Goal: Information Seeking & Learning: Learn about a topic

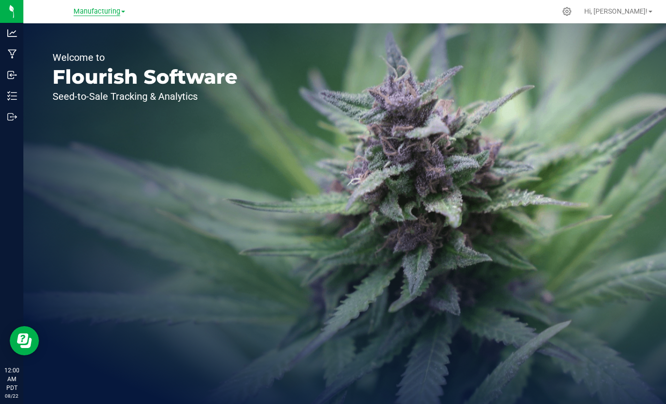
click at [116, 11] on span "Manufacturing" at bounding box center [96, 11] width 47 height 9
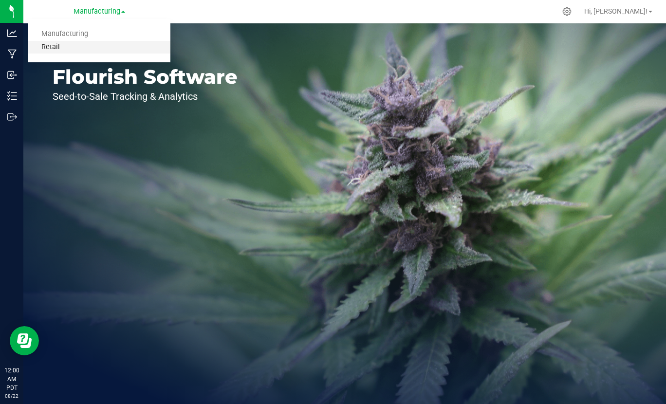
click at [44, 45] on link "Retail" at bounding box center [99, 47] width 142 height 13
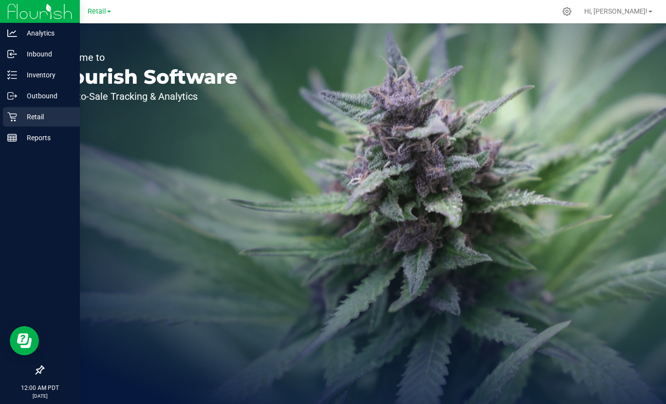
click at [16, 119] on icon at bounding box center [12, 117] width 10 height 10
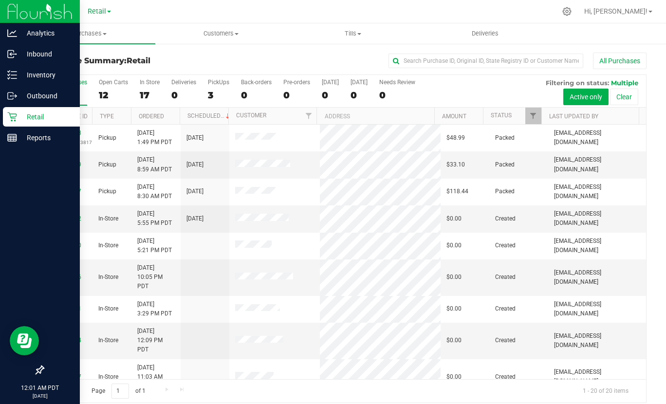
click at [34, 114] on p "Retail" at bounding box center [46, 117] width 58 height 12
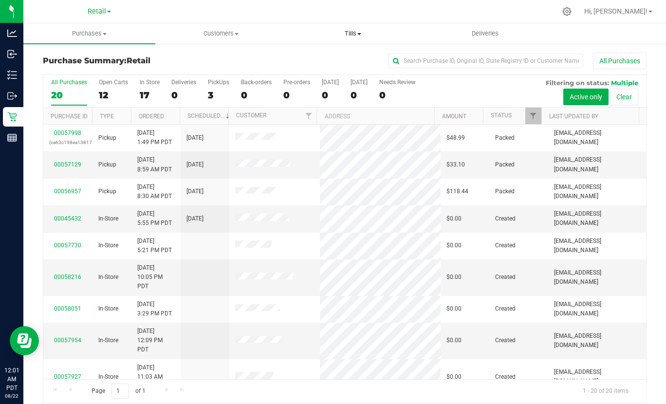
click at [348, 32] on span "Tills" at bounding box center [353, 33] width 131 height 9
click at [325, 57] on span "Manage tills" at bounding box center [320, 58] width 66 height 8
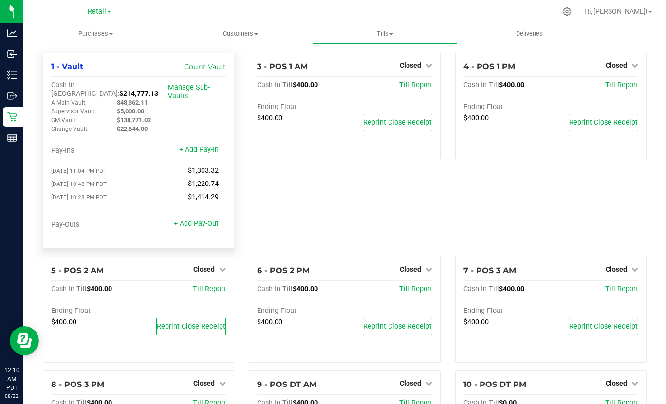
click at [192, 86] on link "Manage Sub-Vaults" at bounding box center [189, 91] width 42 height 17
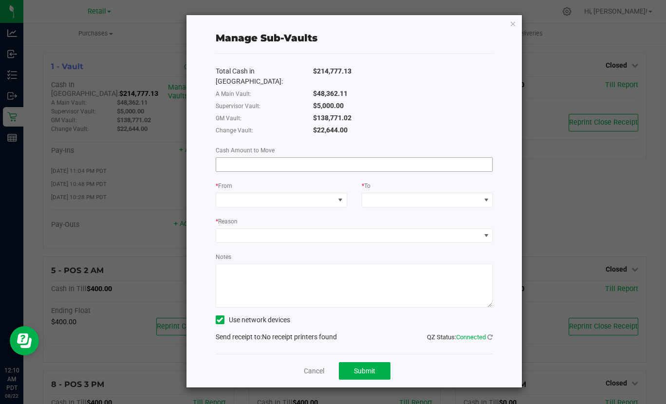
click at [253, 158] on input at bounding box center [354, 165] width 276 height 14
click at [237, 193] on span at bounding box center [275, 200] width 118 height 14
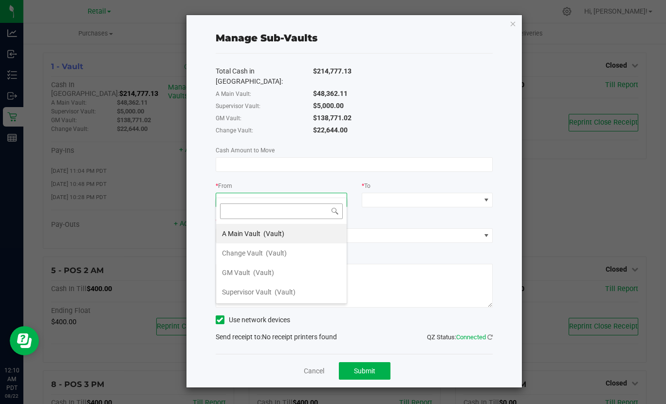
scroll to position [15, 131]
click at [231, 230] on span "A Main Vault" at bounding box center [241, 234] width 38 height 8
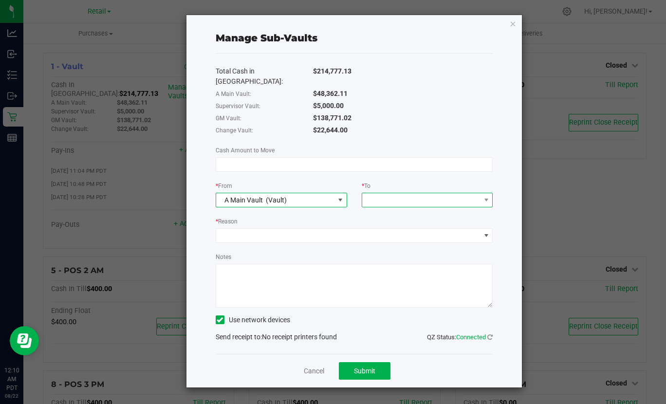
click at [380, 193] on span at bounding box center [421, 200] width 118 height 14
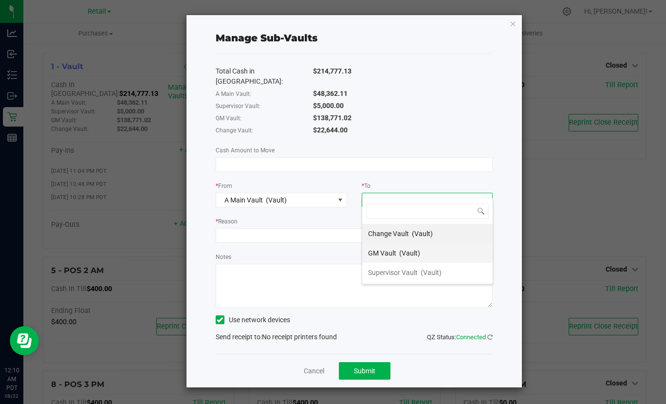
click at [370, 249] on span "GM Vault" at bounding box center [382, 253] width 28 height 8
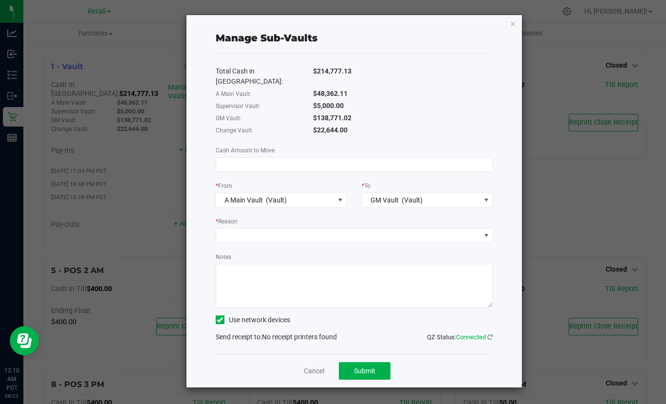
click at [253, 169] on div "Total Cash in [GEOGRAPHIC_DATA]: $214,777.13 A Main Vault: $48,362.11 Superviso…" at bounding box center [354, 204] width 277 height 300
click at [251, 161] on input at bounding box center [354, 165] width 276 height 14
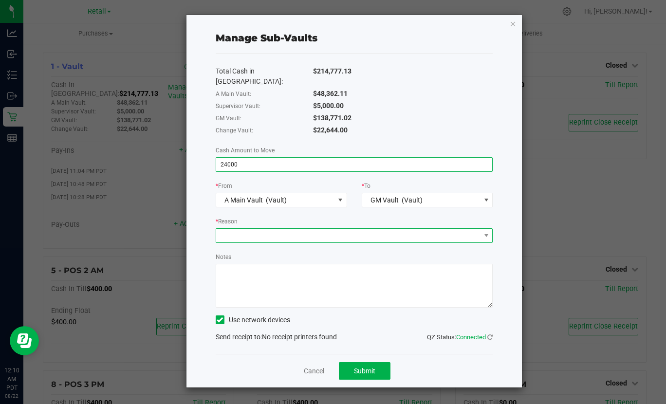
type input "$24,000.00"
click at [258, 229] on span at bounding box center [348, 236] width 264 height 14
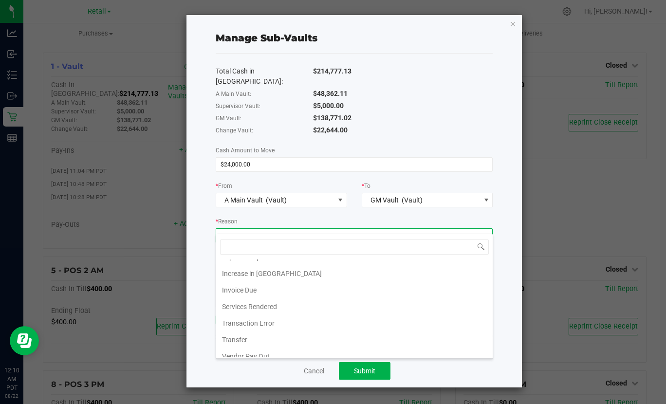
scroll to position [118, 0]
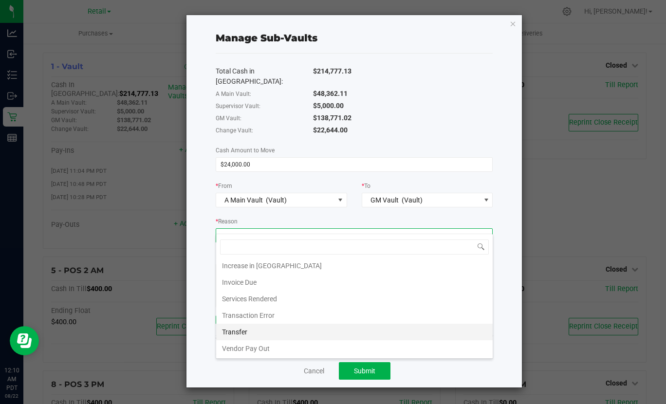
click at [253, 334] on li "Transfer" at bounding box center [354, 332] width 276 height 17
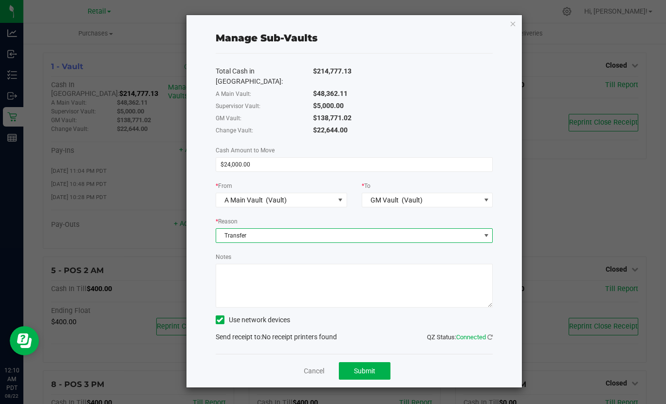
click at [252, 269] on textarea "Notes" at bounding box center [354, 286] width 277 height 44
click at [223, 264] on textarea "Notes" at bounding box center [354, 286] width 277 height 44
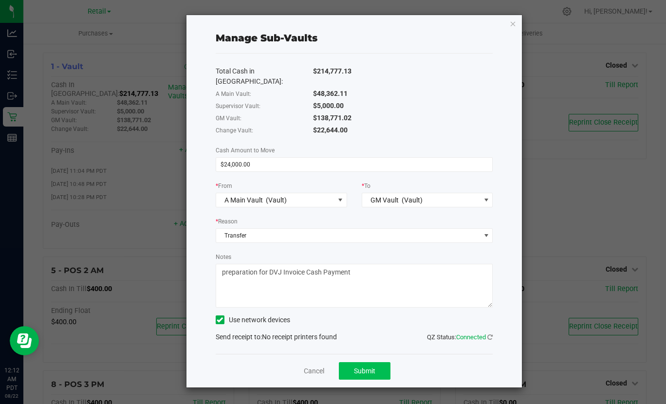
type textarea "preparation for DVJ Invoice Cash Payment"
click at [375, 367] on span "Submit" at bounding box center [364, 371] width 21 height 8
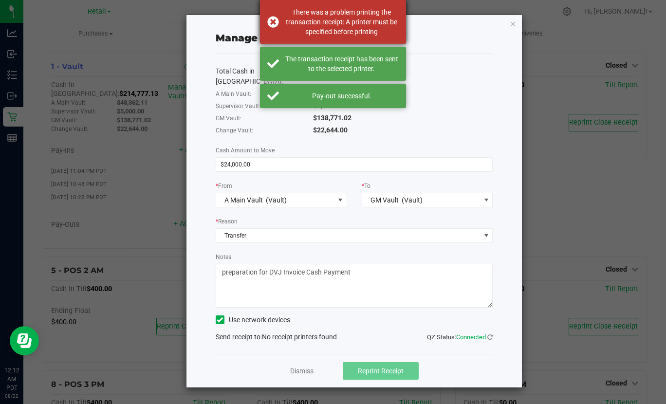
click at [271, 21] on div "There was a problem printing the transaction receipt: A printer must be specifi…" at bounding box center [333, 22] width 146 height 44
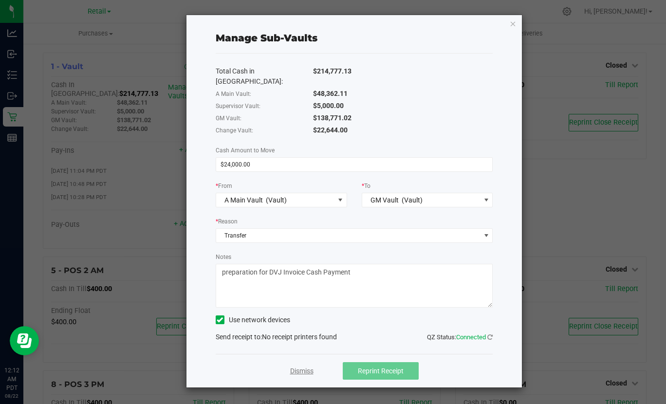
click at [306, 366] on link "Dismiss" at bounding box center [301, 371] width 23 height 10
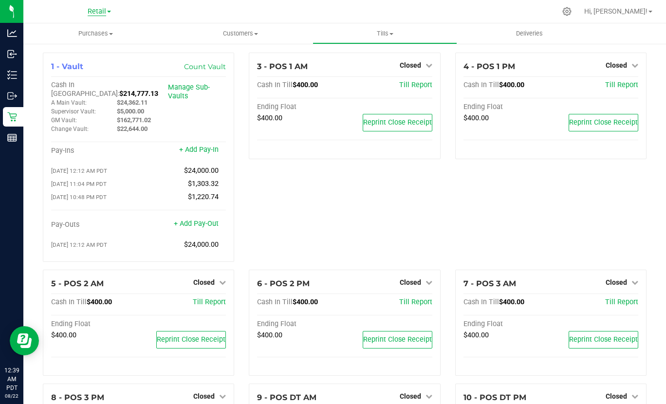
click at [91, 7] on span "Retail" at bounding box center [97, 11] width 18 height 9
click at [78, 34] on link "Manufacturing" at bounding box center [99, 34] width 142 height 13
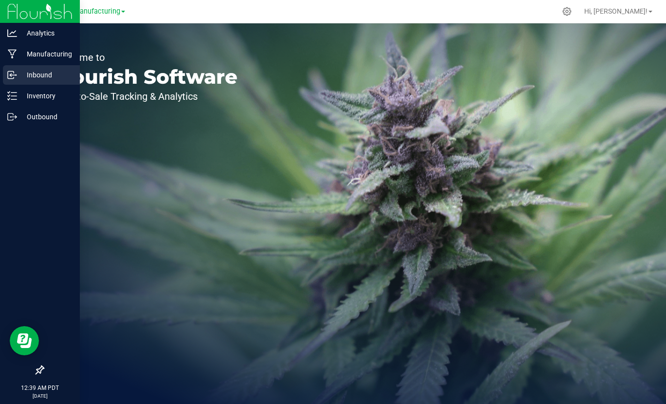
click at [25, 73] on p "Inbound" at bounding box center [46, 75] width 58 height 12
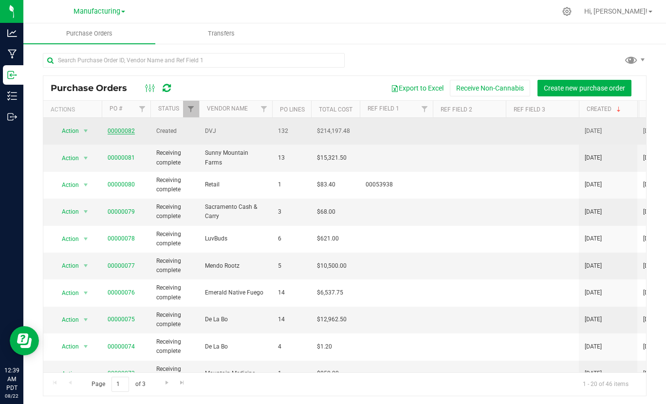
click at [127, 131] on link "00000082" at bounding box center [121, 130] width 27 height 7
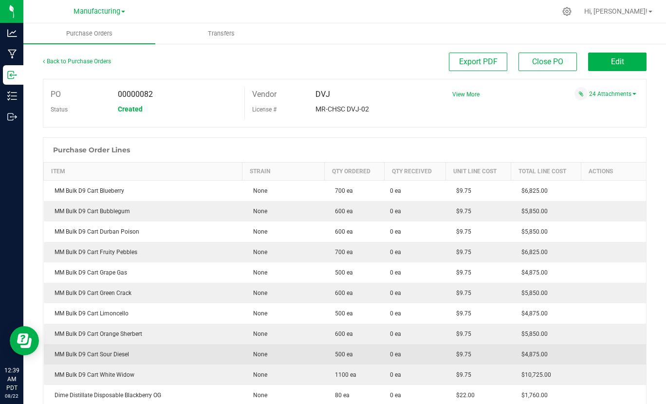
click at [324, 355] on td "500 ea" at bounding box center [354, 354] width 60 height 20
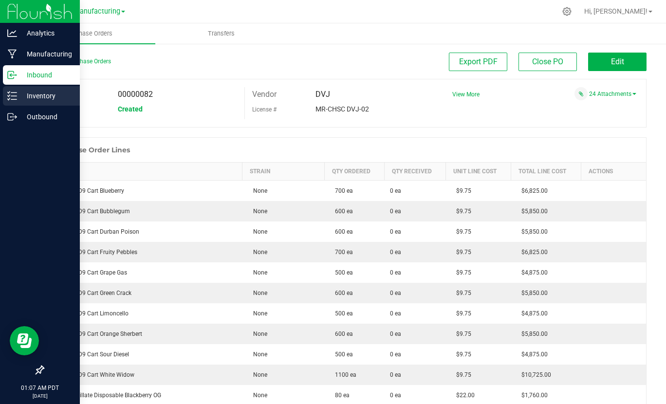
click at [36, 94] on p "Inventory" at bounding box center [46, 96] width 58 height 12
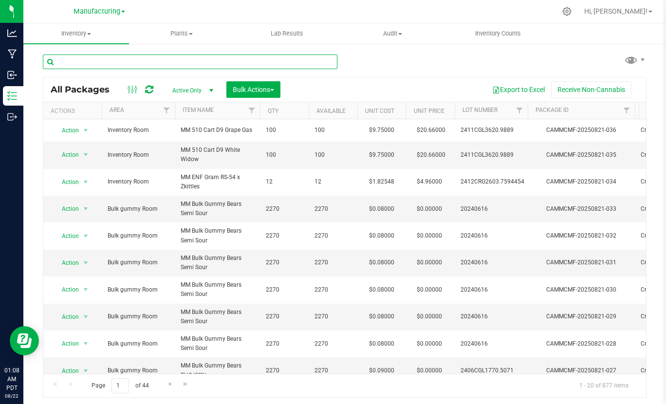
click at [203, 62] on input "text" at bounding box center [190, 61] width 294 height 15
type input "Class V"
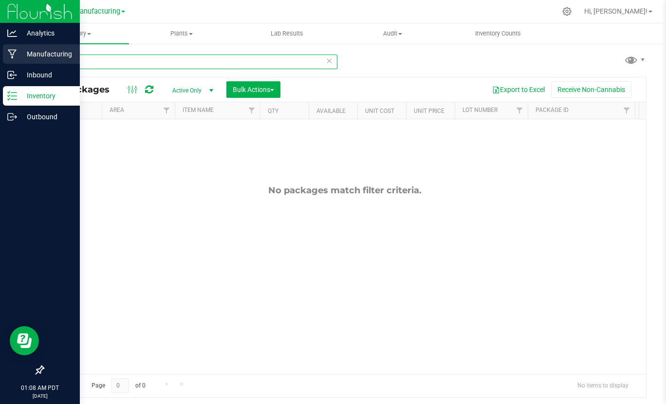
drag, startPoint x: 26, startPoint y: 61, endPoint x: 2, endPoint y: 61, distance: 23.8
click at [2, 61] on div "Analytics Manufacturing Inbound Inventory Outbound 01:08 AM PDT [DATE] 08/22 Ma…" at bounding box center [333, 202] width 666 height 404
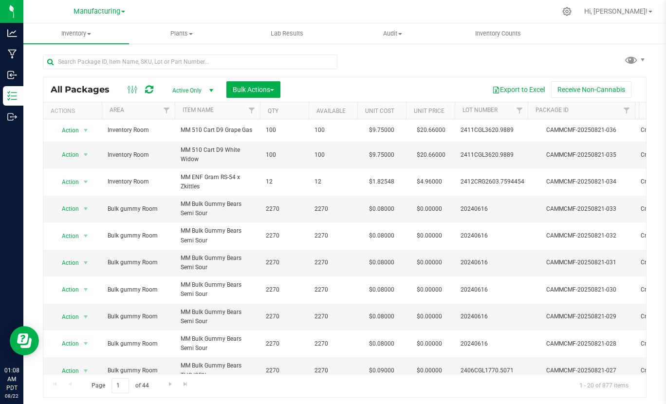
click at [127, 90] on span at bounding box center [133, 90] width 18 height 12
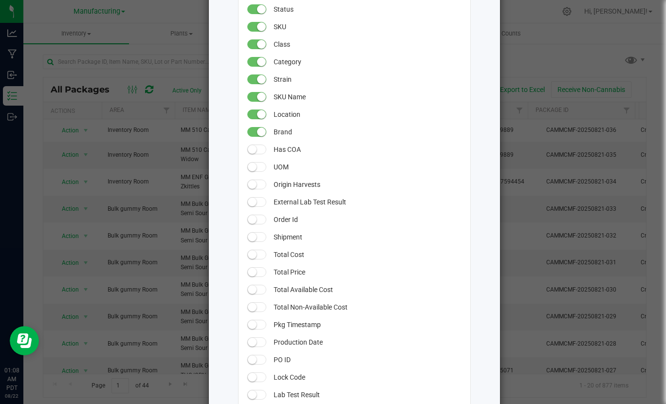
scroll to position [243, 0]
click at [532, 45] on ngb-modal-window "All Packages Grid Settings Drag columns to rearrange their order in the grid. U…" at bounding box center [336, 202] width 673 height 404
click at [534, 56] on ngb-modal-window "All Packages Grid Settings Drag columns to rearrange their order in the grid. U…" at bounding box center [336, 202] width 673 height 404
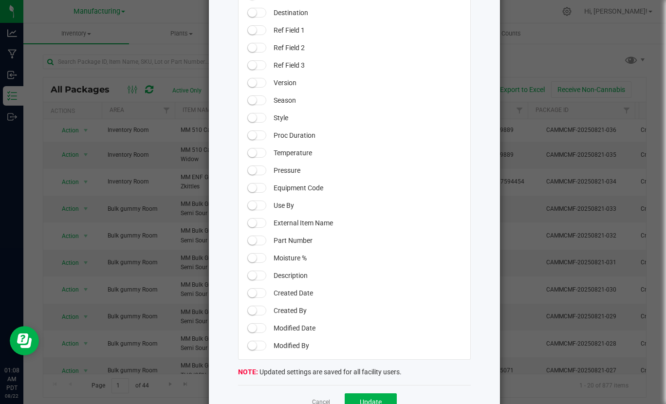
scroll to position [829, 0]
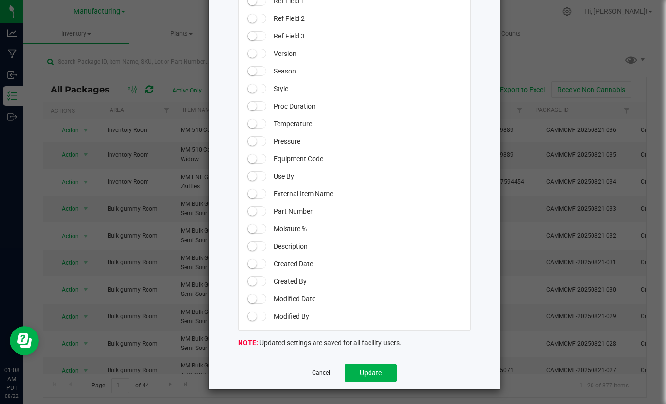
click at [308, 373] on div "Cancel Update" at bounding box center [354, 373] width 233 height 34
click at [320, 376] on link "Cancel" at bounding box center [321, 373] width 18 height 8
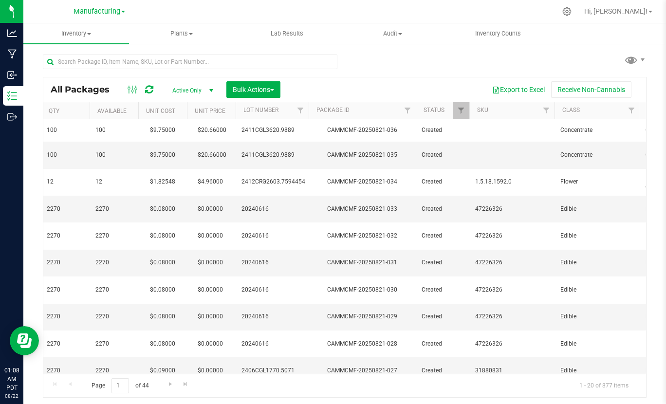
scroll to position [0, 0]
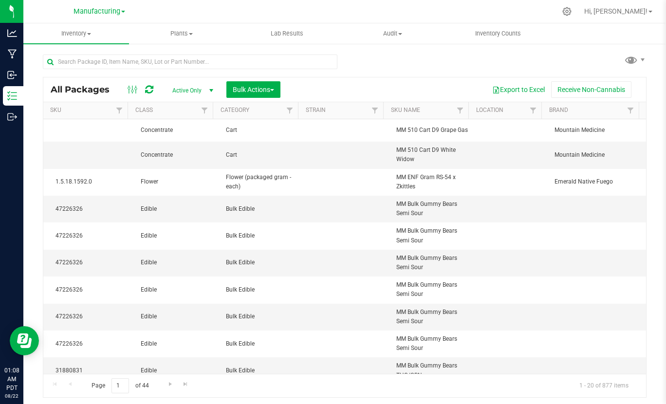
click at [599, 106] on th "Brand" at bounding box center [589, 110] width 97 height 17
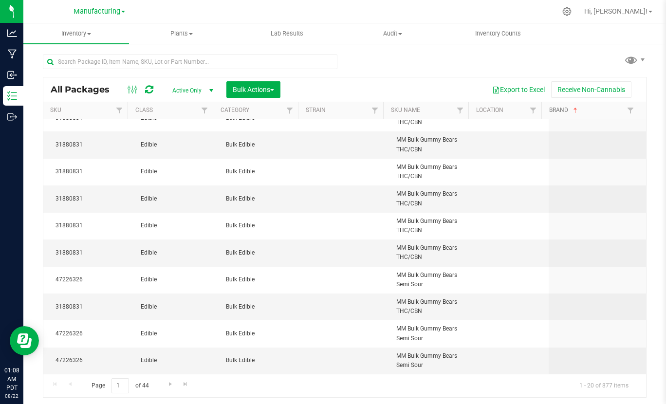
click at [578, 112] on span at bounding box center [575, 111] width 8 height 8
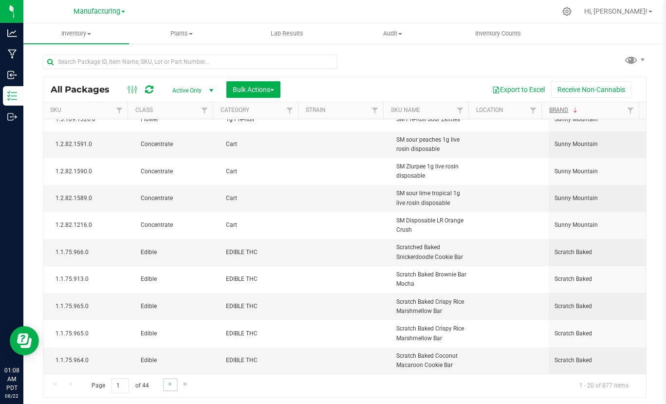
click at [164, 383] on link "Go to the next page" at bounding box center [170, 384] width 14 height 13
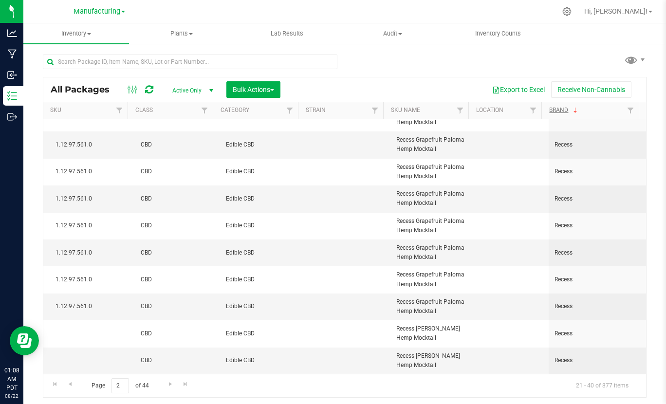
click at [584, 109] on th "Brand" at bounding box center [589, 110] width 97 height 17
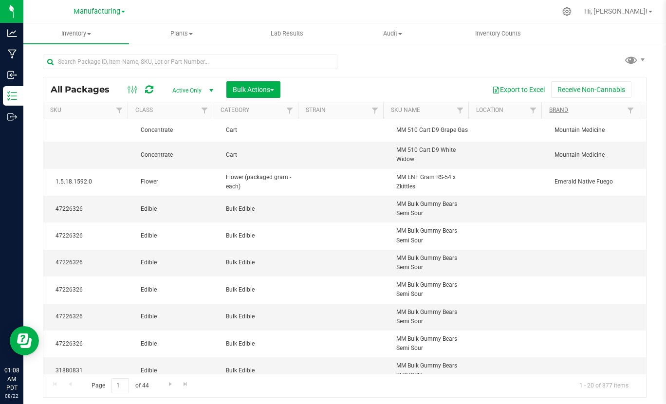
click at [571, 111] on th "Brand" at bounding box center [589, 110] width 97 height 17
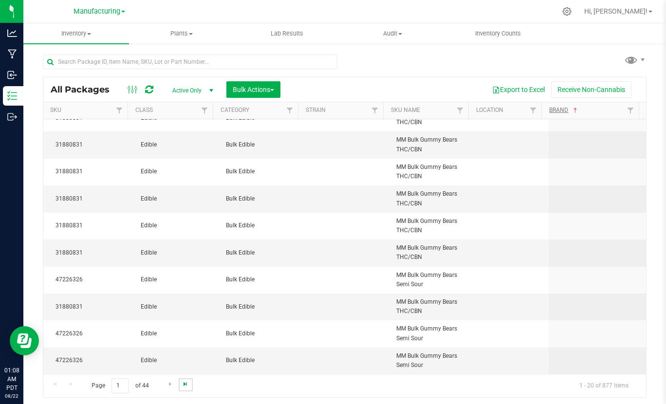
click at [182, 383] on span "Go to the last page" at bounding box center [185, 384] width 8 height 8
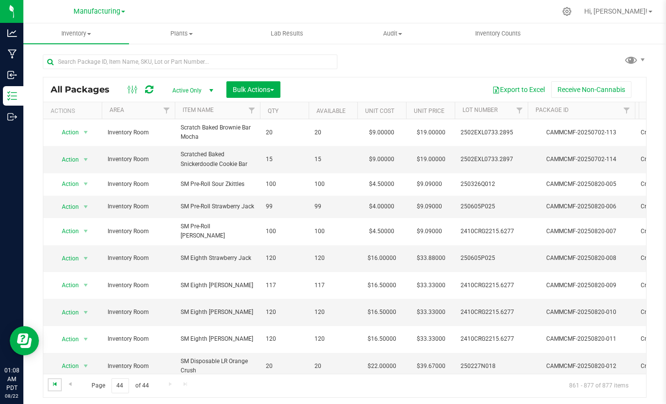
click at [54, 387] on span "Go to the first page" at bounding box center [55, 384] width 8 height 8
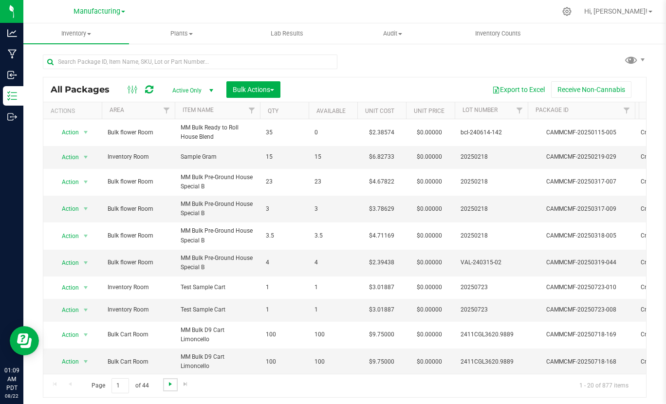
click at [167, 384] on span "Go to the next page" at bounding box center [170, 384] width 8 height 8
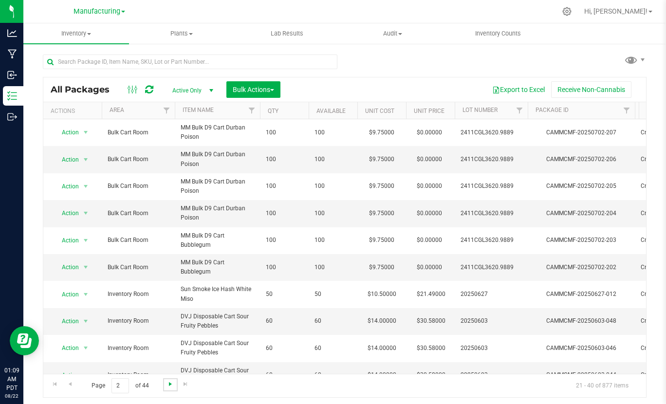
click at [167, 384] on span "Go to the next page" at bounding box center [170, 384] width 8 height 8
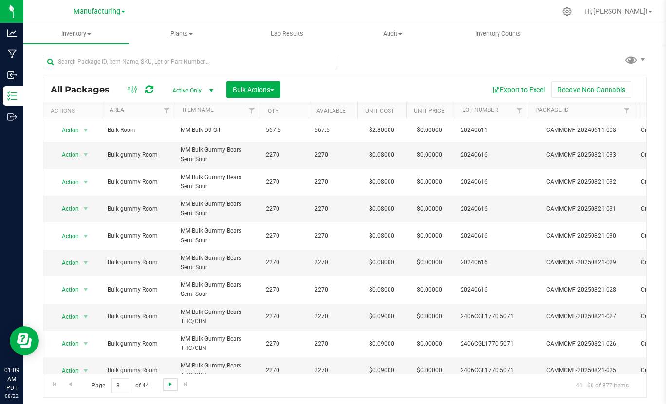
click at [167, 384] on span "Go to the next page" at bounding box center [170, 384] width 8 height 8
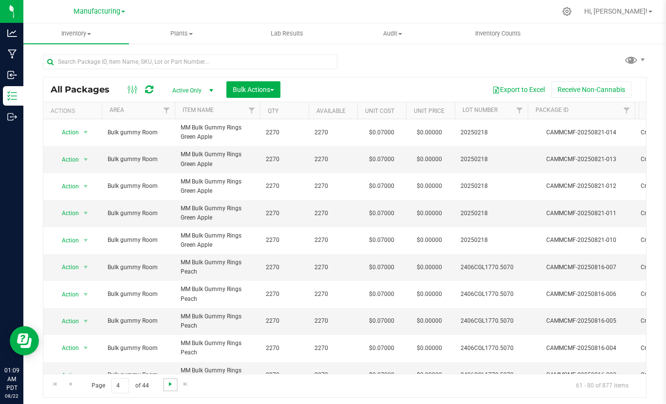
click at [167, 384] on span "Go to the next page" at bounding box center [170, 384] width 8 height 8
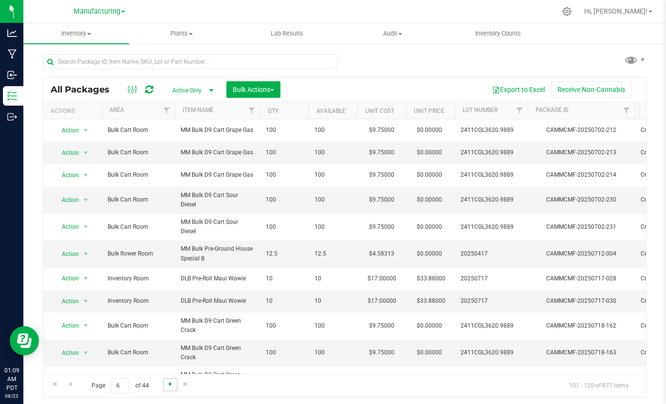
click at [167, 384] on span "Go to the next page" at bounding box center [170, 384] width 8 height 8
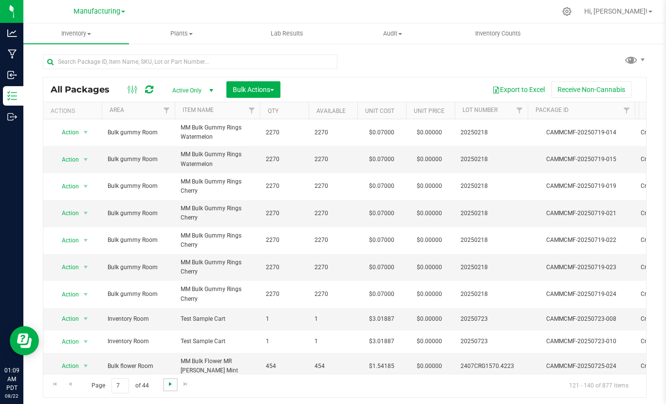
click at [167, 384] on span "Go to the next page" at bounding box center [170, 384] width 8 height 8
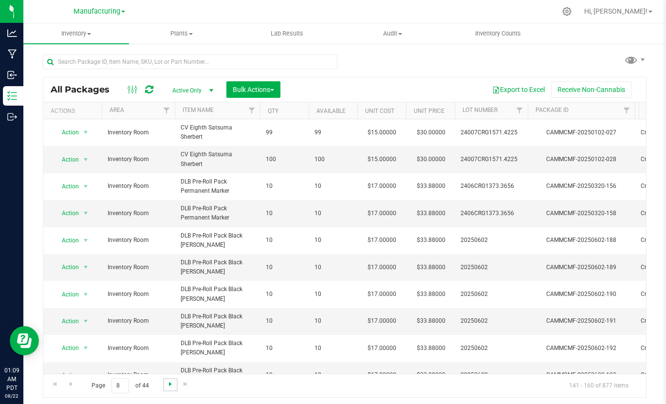
click at [167, 384] on span "Go to the next page" at bounding box center [170, 384] width 8 height 8
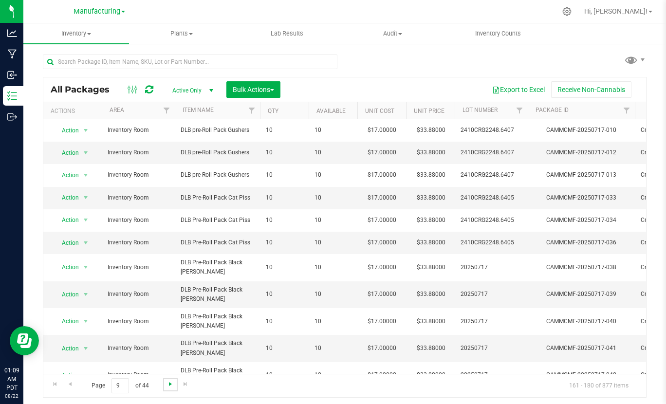
click at [167, 384] on span "Go to the next page" at bounding box center [170, 384] width 8 height 8
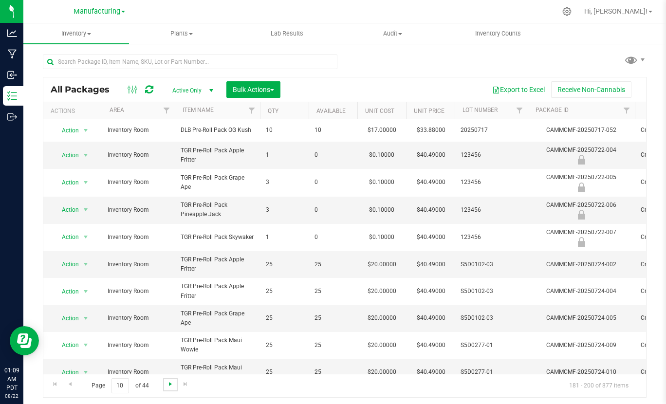
click at [167, 384] on span "Go to the next page" at bounding box center [170, 384] width 8 height 8
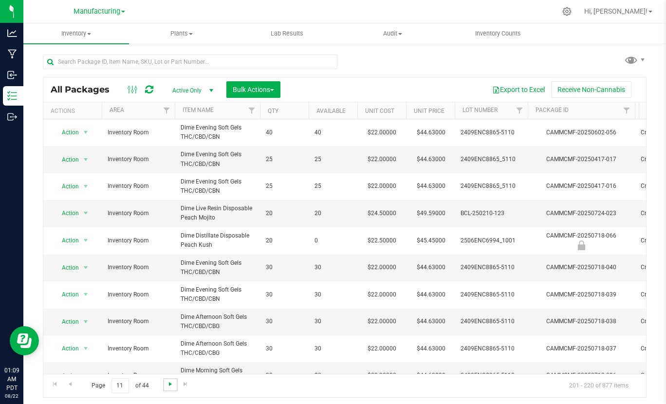
click at [167, 384] on span "Go to the next page" at bounding box center [170, 384] width 8 height 8
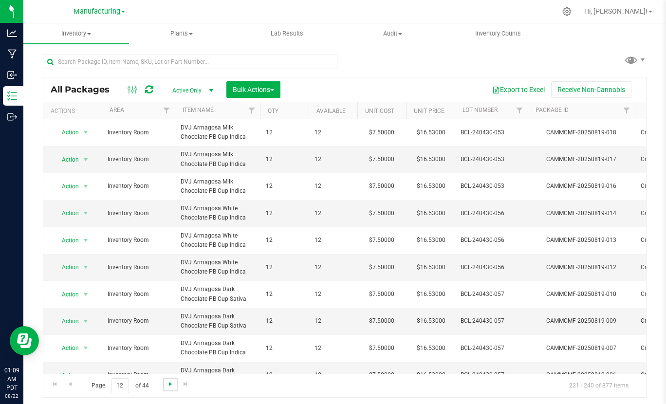
click at [167, 384] on span "Go to the next page" at bounding box center [170, 384] width 8 height 8
click at [73, 384] on span "Go to the previous page" at bounding box center [70, 384] width 8 height 8
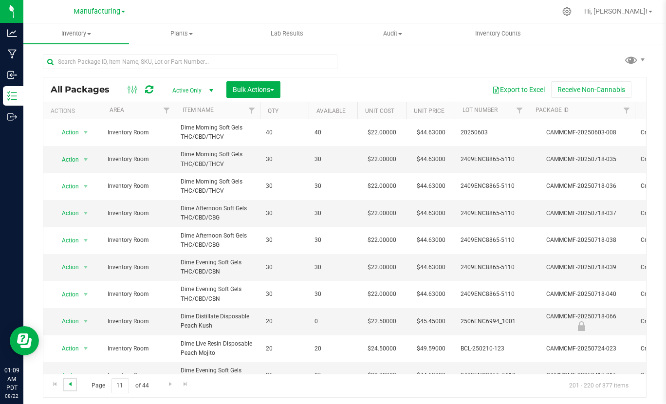
click at [73, 384] on span "Go to the previous page" at bounding box center [70, 384] width 8 height 8
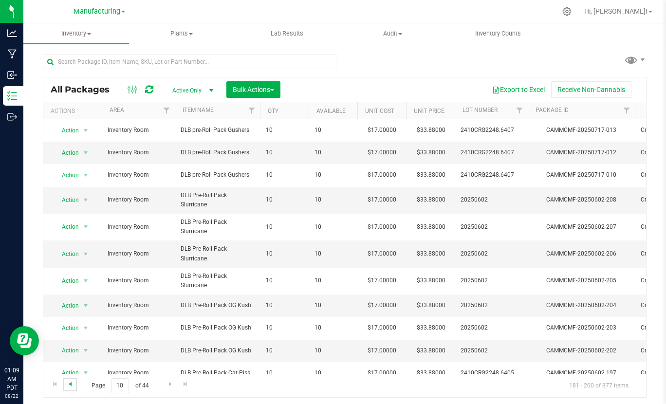
click at [73, 384] on span "Go to the previous page" at bounding box center [70, 384] width 8 height 8
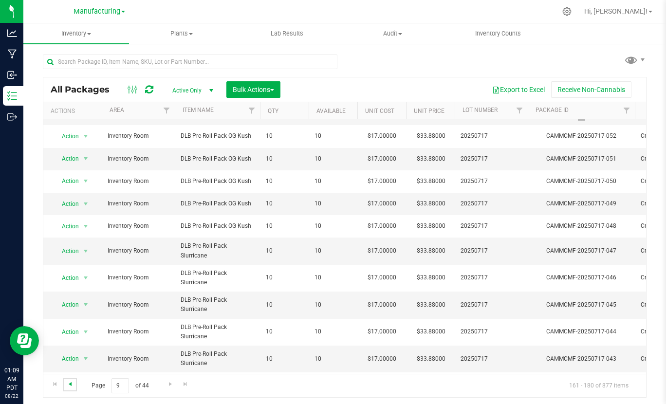
click at [67, 381] on span "Go to the previous page" at bounding box center [70, 384] width 8 height 8
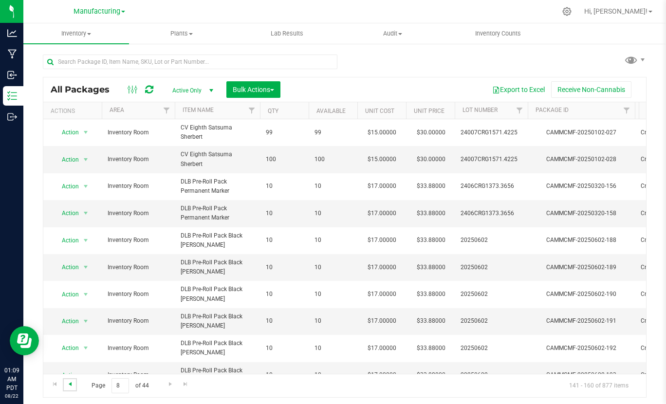
click at [68, 383] on span "Go to the previous page" at bounding box center [70, 384] width 8 height 8
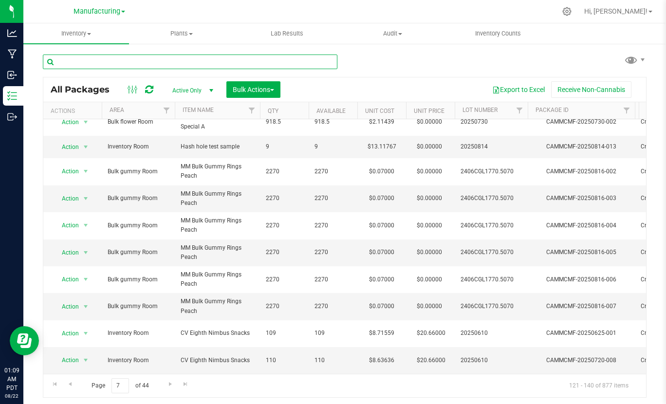
click at [148, 65] on input "text" at bounding box center [190, 61] width 294 height 15
type input "cv"
